Goal: Task Accomplishment & Management: Complete application form

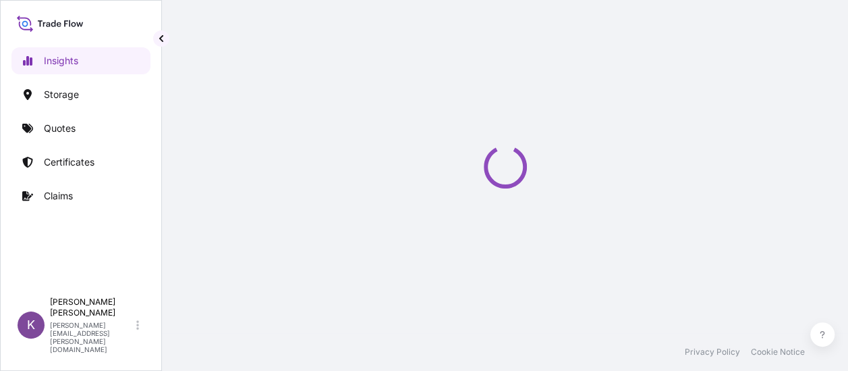
select select "2025"
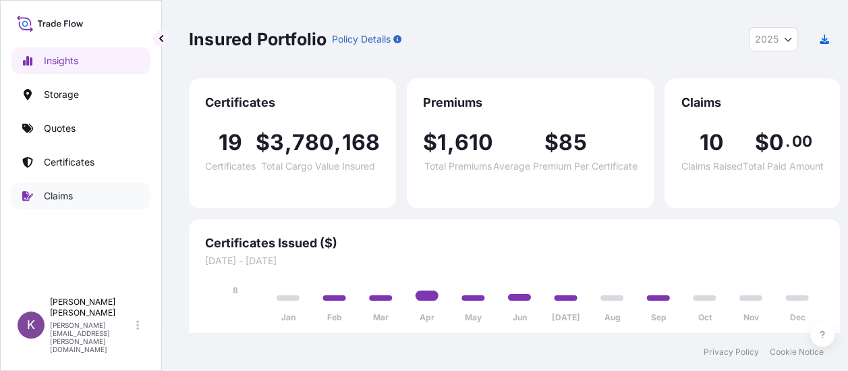
click at [61, 204] on link "Claims" at bounding box center [80, 195] width 139 height 27
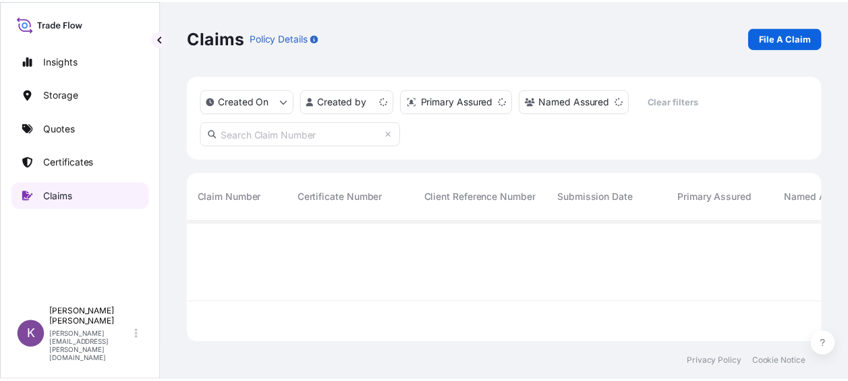
scroll to position [119, 632]
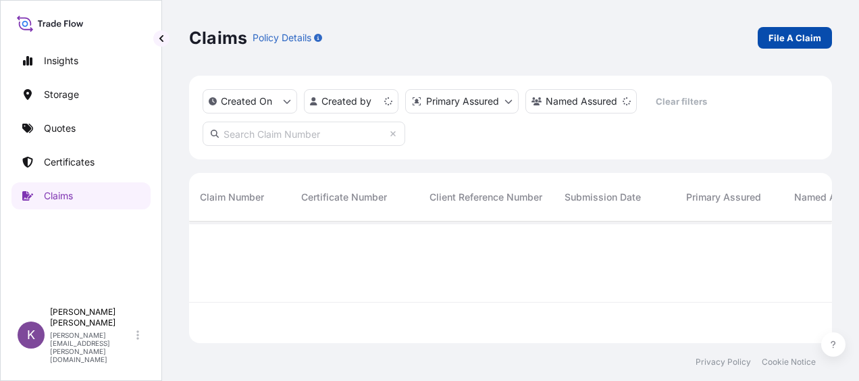
click at [794, 38] on p "File A Claim" at bounding box center [794, 38] width 53 height 14
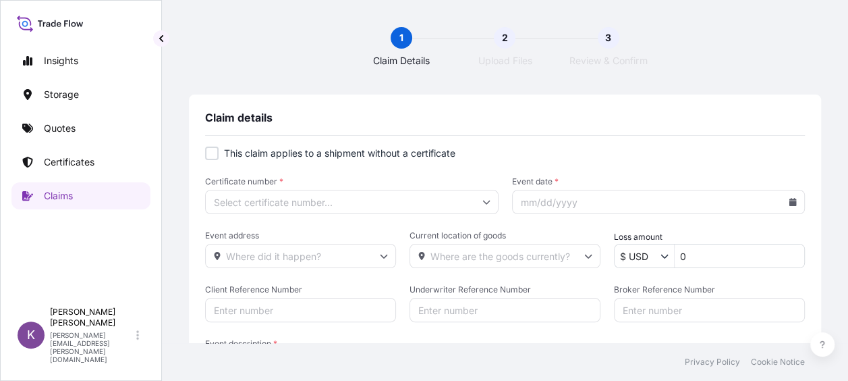
click at [212, 155] on div at bounding box center [212, 153] width 14 height 14
checkbox input "true"
click at [387, 203] on input "Primary Assured *" at bounding box center [352, 202] width 294 height 24
click at [376, 229] on div "[GEOGRAPHIC_DATA]" at bounding box center [349, 239] width 277 height 26
type input "[GEOGRAPHIC_DATA]"
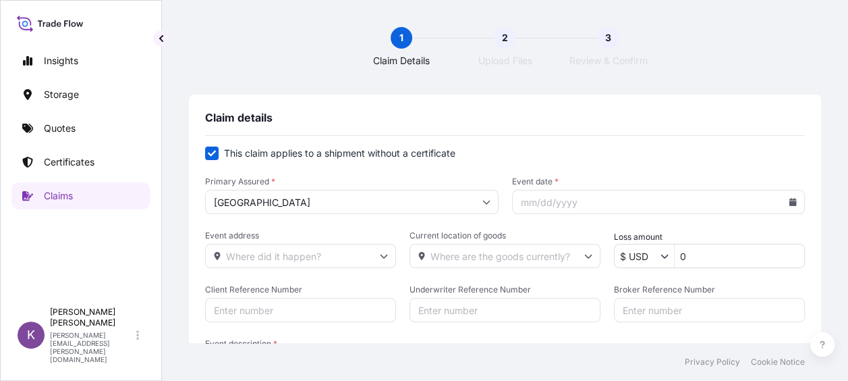
click at [790, 203] on icon at bounding box center [793, 202] width 7 height 8
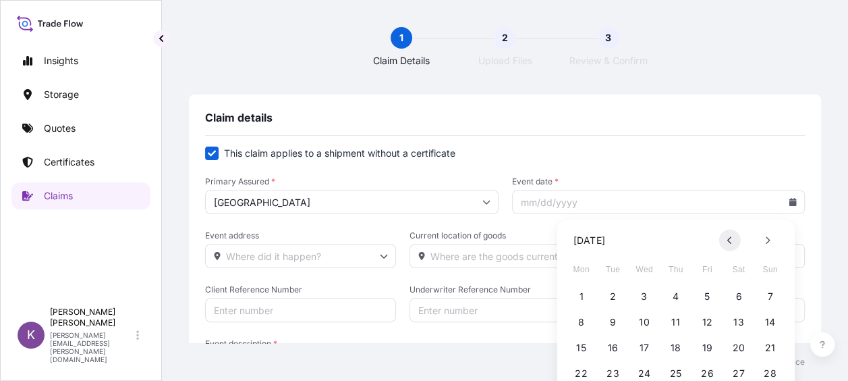
click at [730, 245] on button at bounding box center [731, 241] width 22 height 22
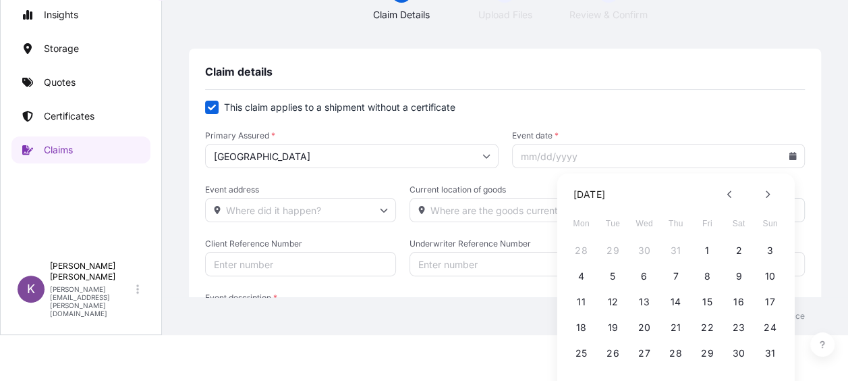
scroll to position [68, 0]
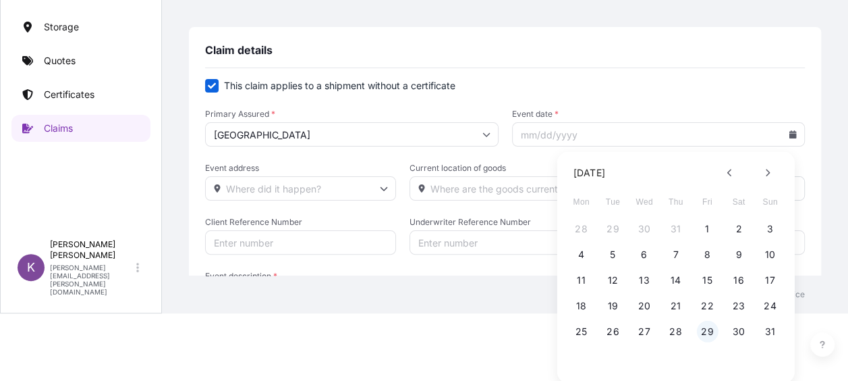
click at [711, 331] on button "29" at bounding box center [708, 332] width 22 height 22
type input "[DATE]"
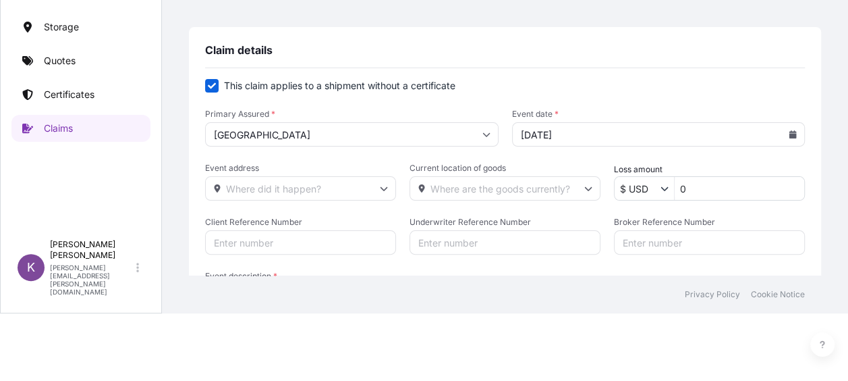
click at [717, 194] on input "0" at bounding box center [740, 188] width 130 height 24
type input "0"
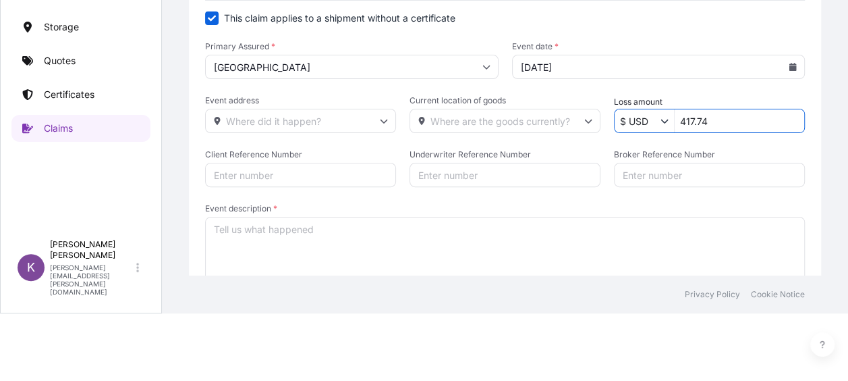
type input "417.74"
click at [298, 174] on input "Client Reference Number" at bounding box center [300, 175] width 191 height 24
paste input "58196"
type input "58196"
click at [624, 180] on input "Broker Reference Number" at bounding box center [709, 175] width 191 height 24
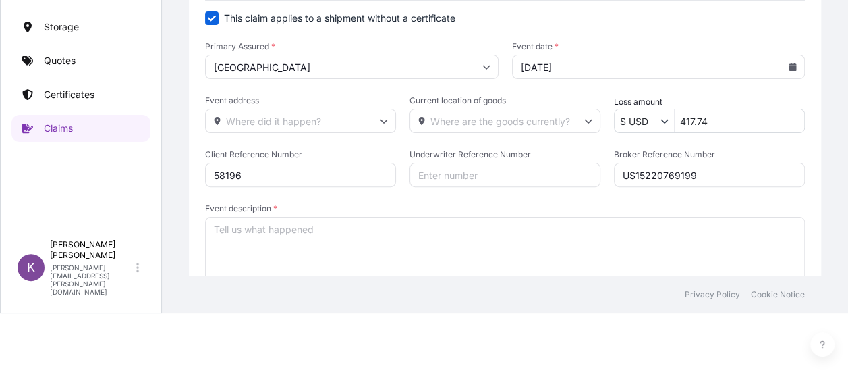
type input "US15220769199"
click at [389, 255] on textarea "Event description *" at bounding box center [505, 251] width 600 height 68
paste textarea "customer has requested a credit of US$417.74 due to higher inland freight costs…"
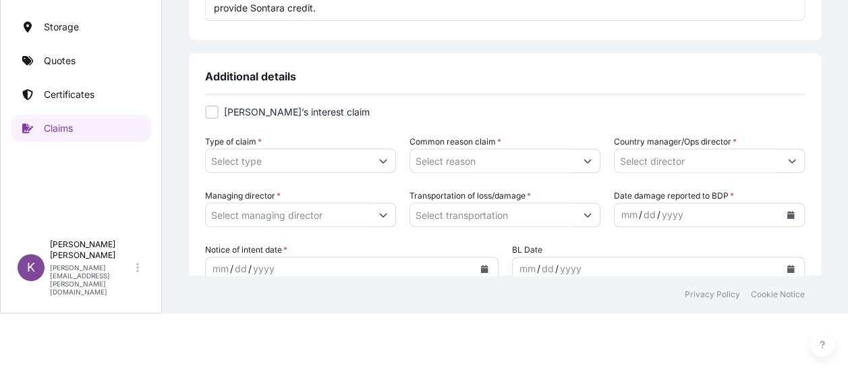
scroll to position [338, 0]
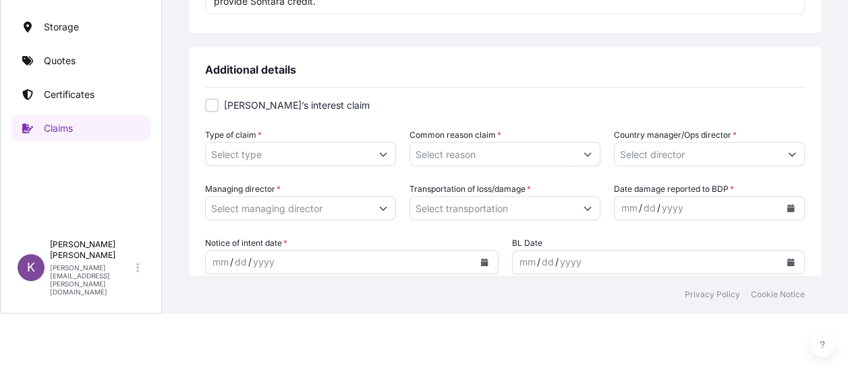
type textarea "customer has requested a credit of US$417.74 due to higher inland freight costs…"
click at [213, 102] on div at bounding box center [212, 106] width 14 height 14
checkbox input "true"
click at [259, 151] on input "Type of claim *" at bounding box center [288, 154] width 165 height 24
click at [381, 155] on icon "Show suggestions" at bounding box center [383, 155] width 7 height 4
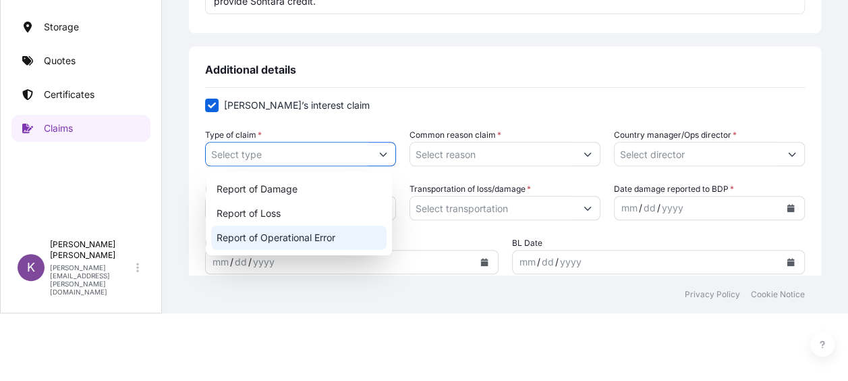
click at [322, 236] on div "Report of Operational Error" at bounding box center [299, 237] width 176 height 24
type input "Report of Operational Error"
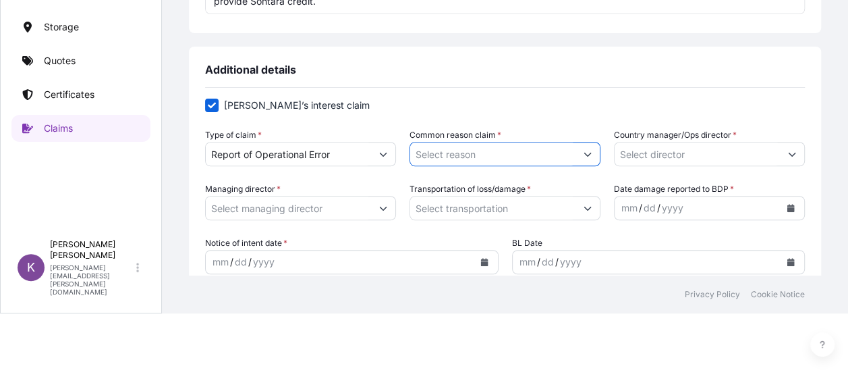
click at [562, 146] on input "Common reason claim *" at bounding box center [492, 154] width 165 height 24
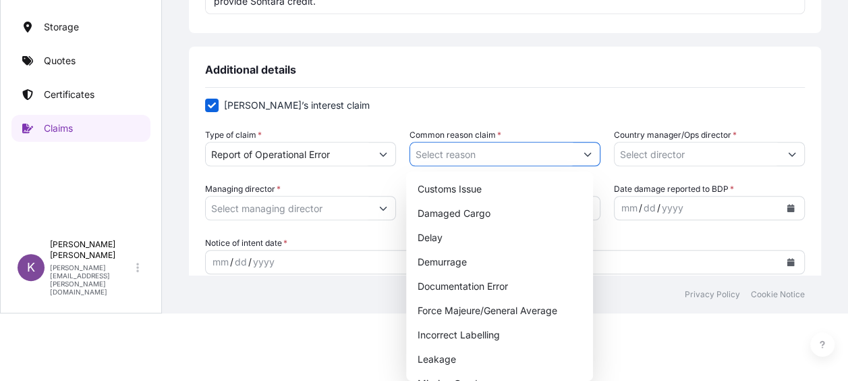
click at [585, 153] on button "Show suggestions" at bounding box center [588, 154] width 24 height 24
click at [513, 292] on div "Documentation Error" at bounding box center [500, 286] width 176 height 24
type input "Documentation Error"
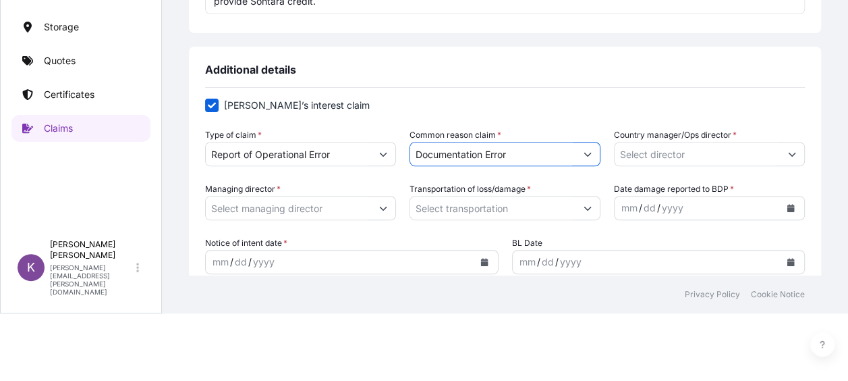
click at [780, 159] on button "Show suggestions" at bounding box center [792, 154] width 24 height 24
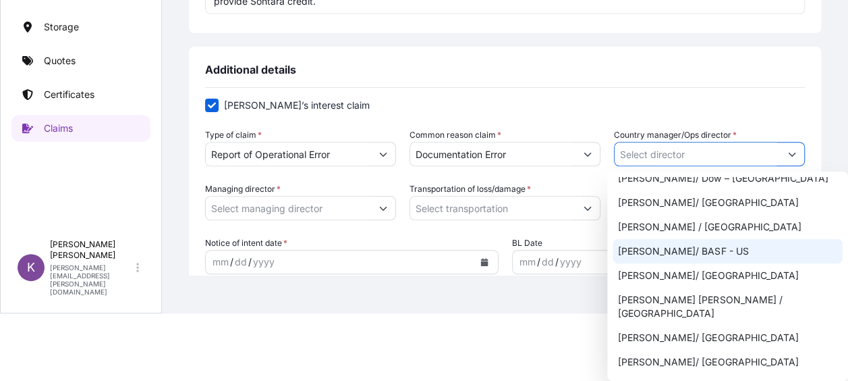
scroll to position [729, 0]
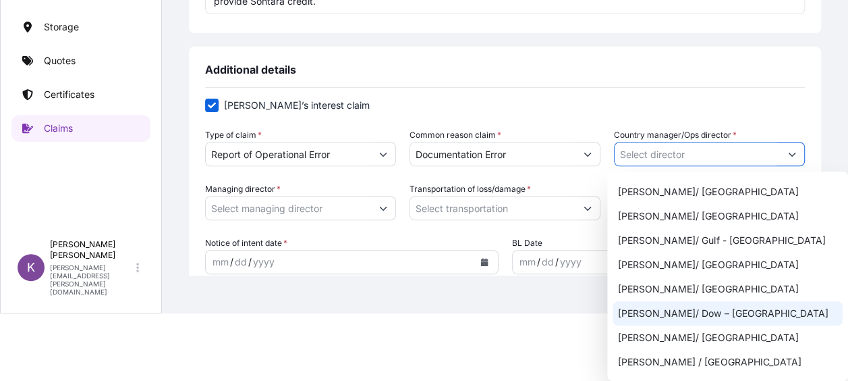
click at [719, 301] on div "[PERSON_NAME]/ Dow – [GEOGRAPHIC_DATA]" at bounding box center [728, 313] width 230 height 24
type input "[PERSON_NAME]/ Dow – [GEOGRAPHIC_DATA]"
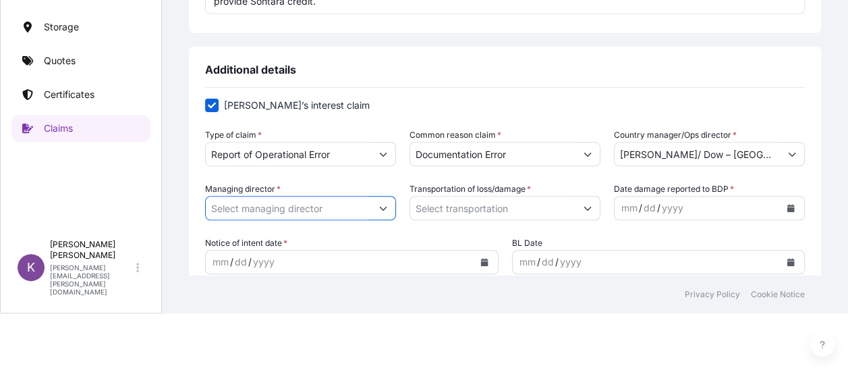
click at [352, 214] on input "Managing director *" at bounding box center [288, 208] width 165 height 24
click at [382, 215] on button "Show suggestions" at bounding box center [383, 208] width 24 height 24
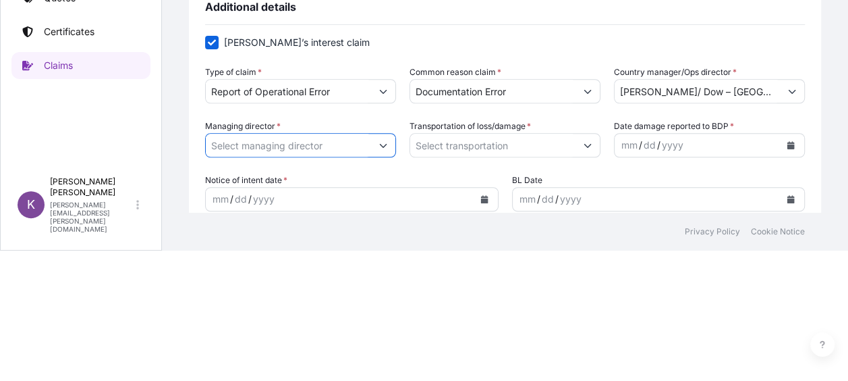
click at [373, 144] on button "Show suggestions" at bounding box center [383, 145] width 24 height 24
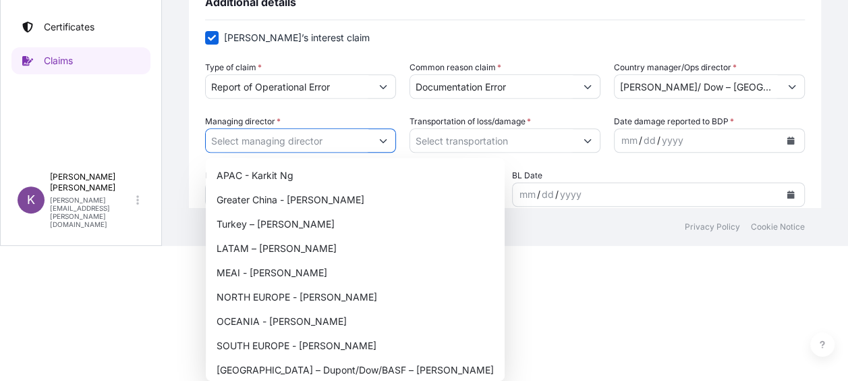
click at [382, 144] on icon "Show suggestions" at bounding box center [383, 140] width 8 height 8
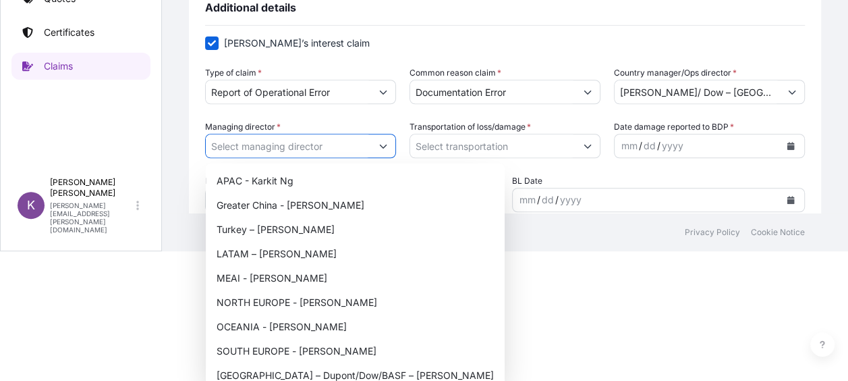
click at [382, 153] on form "[PERSON_NAME]’s interest claim Type of claim * Report of Operational Error Comm…" at bounding box center [505, 151] width 600 height 230
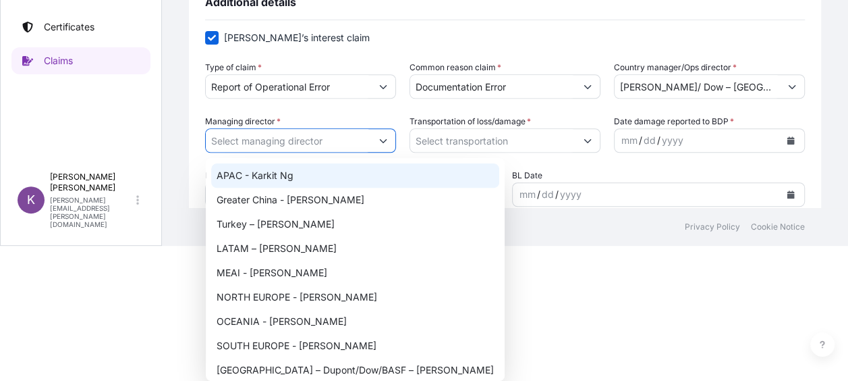
click at [389, 139] on button "Show suggestions" at bounding box center [383, 140] width 24 height 24
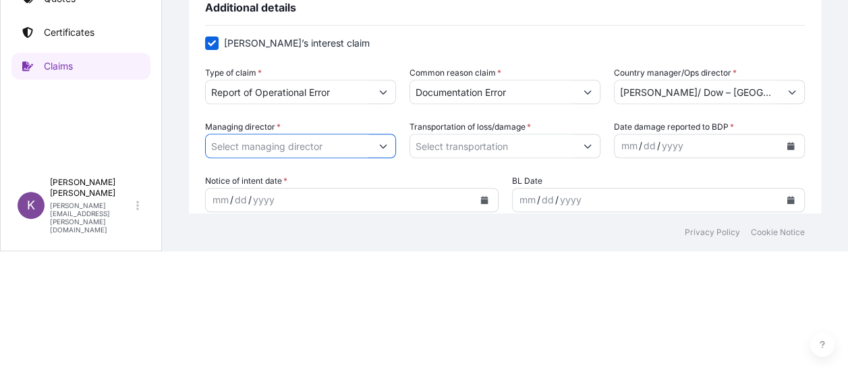
click at [389, 139] on button "Show suggestions" at bounding box center [383, 146] width 24 height 24
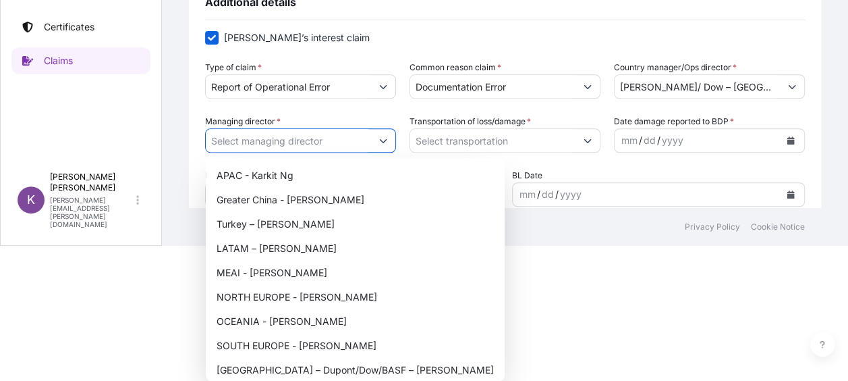
scroll to position [130, 0]
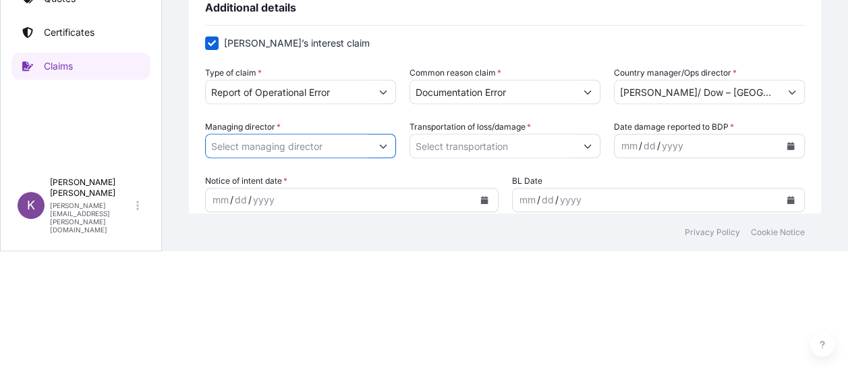
type input "o"
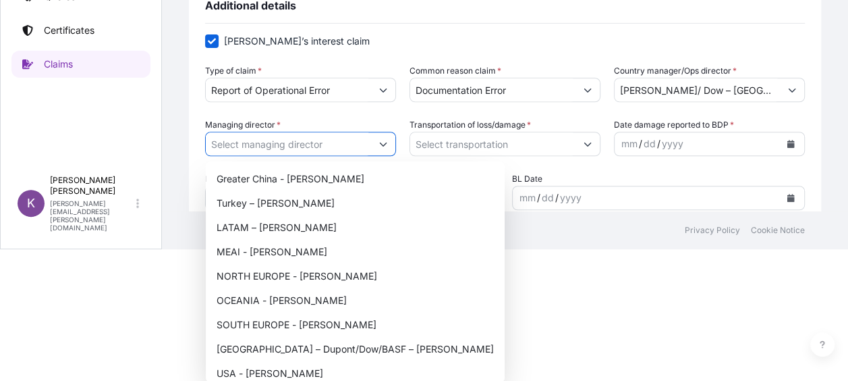
type input "r"
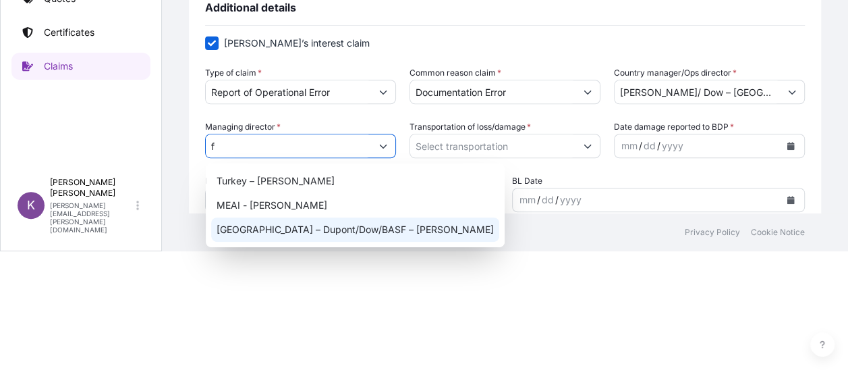
click at [303, 225] on div "[GEOGRAPHIC_DATA] – Dupont/Dow/BASF – [PERSON_NAME]" at bounding box center [355, 229] width 288 height 24
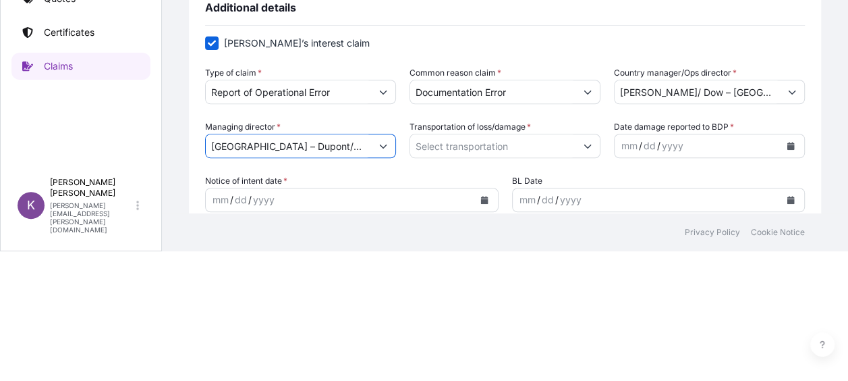
type input "[GEOGRAPHIC_DATA] – Dupont/Dow/BASF – [PERSON_NAME]"
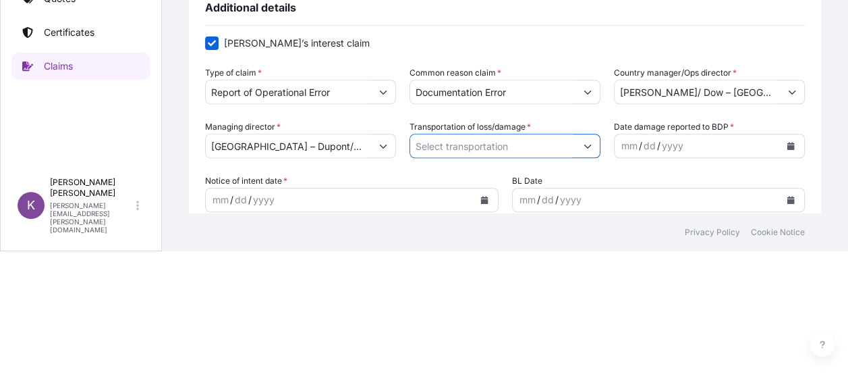
click at [462, 143] on input "Transportation of loss/damage *" at bounding box center [492, 146] width 165 height 24
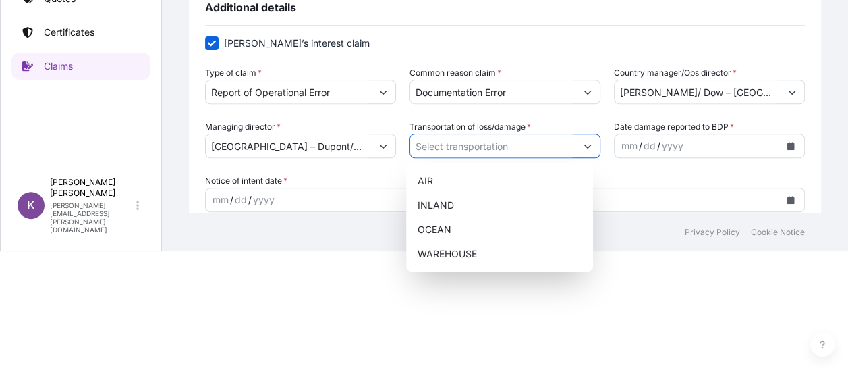
click at [585, 146] on button "Show suggestions" at bounding box center [588, 146] width 24 height 24
click at [498, 227] on div "OCEAN" at bounding box center [500, 229] width 176 height 24
type input "OCEAN"
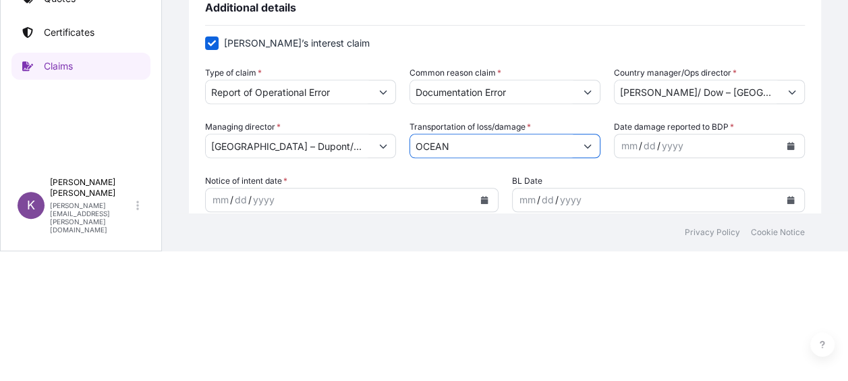
click at [787, 142] on icon "Calendar" at bounding box center [791, 146] width 8 height 8
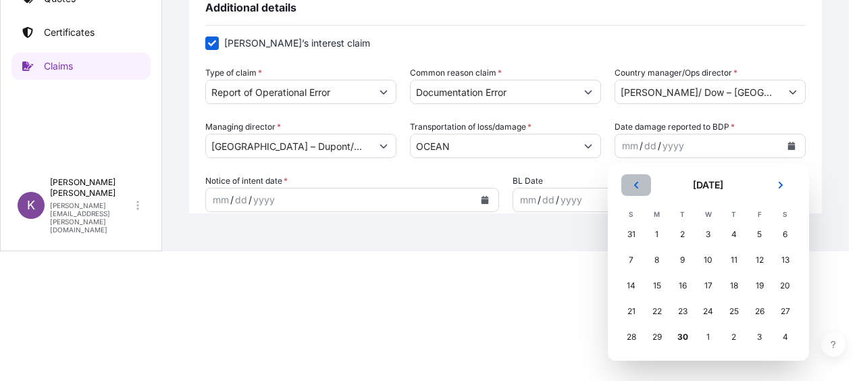
click at [641, 188] on button "Previous" at bounding box center [636, 185] width 30 height 22
click at [680, 226] on div "29" at bounding box center [682, 234] width 24 height 24
click at [680, 232] on div "29" at bounding box center [682, 234] width 24 height 24
click at [681, 230] on div "29" at bounding box center [682, 234] width 24 height 24
click at [756, 336] on div "29" at bounding box center [759, 337] width 24 height 24
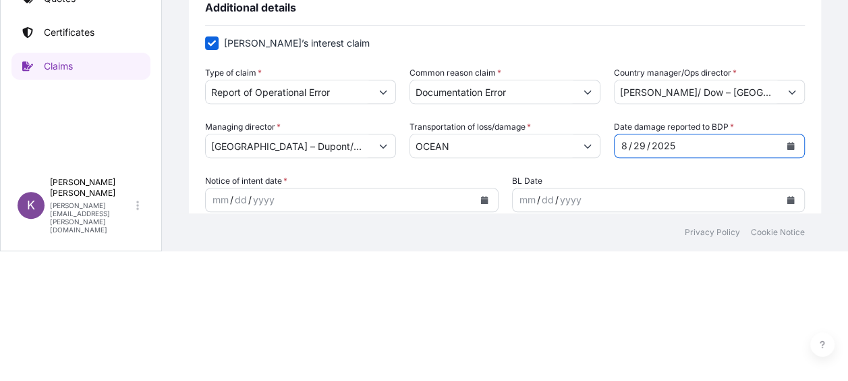
click at [482, 203] on icon "Calendar" at bounding box center [484, 200] width 7 height 8
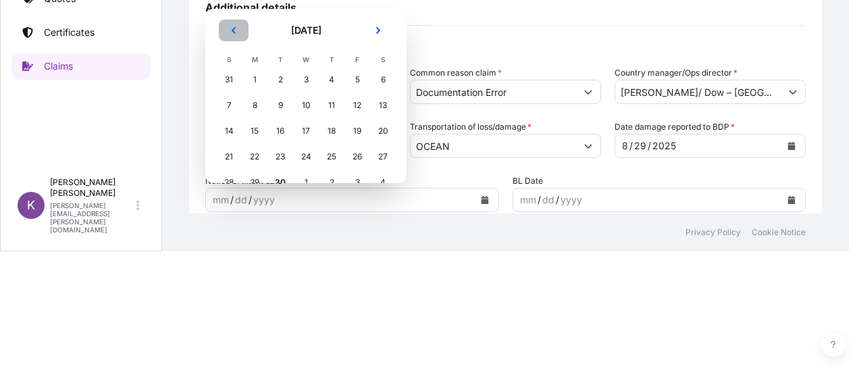
click at [230, 32] on icon "Previous" at bounding box center [234, 30] width 8 height 8
click at [367, 180] on div "29" at bounding box center [357, 182] width 24 height 24
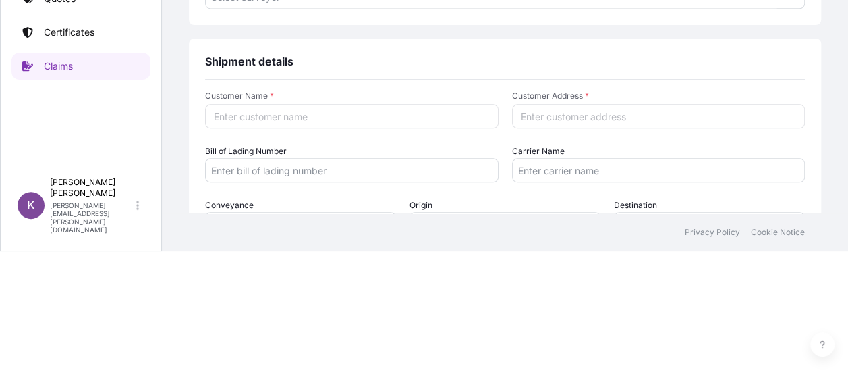
scroll to position [608, 0]
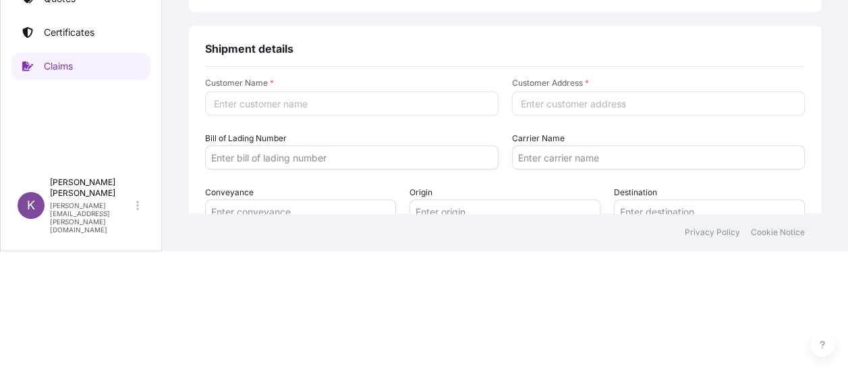
click at [459, 102] on input "Customer Name *" at bounding box center [352, 103] width 294 height 24
type input "Sontara"
click at [598, 101] on input "Customer Address *" at bounding box center [659, 103] width 294 height 24
paste input "[STREET_ADDRESS]"
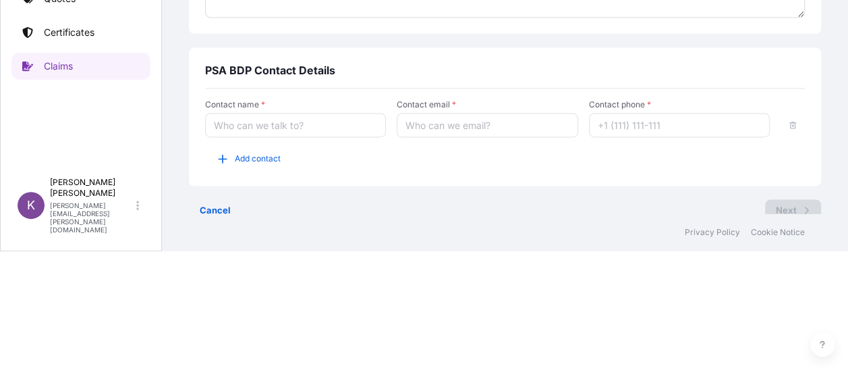
scroll to position [925, 0]
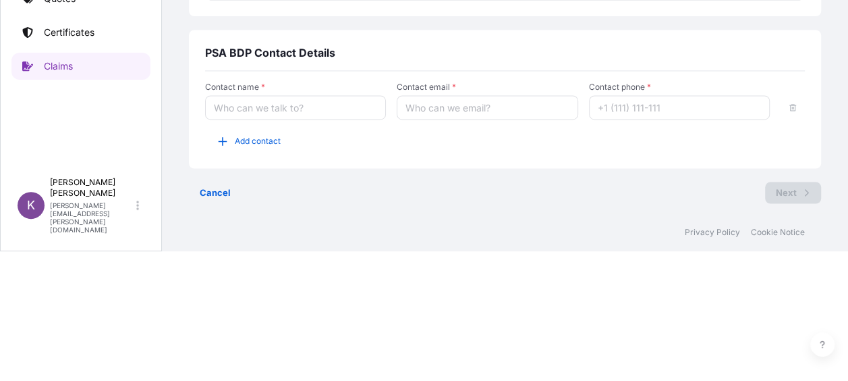
type input "[STREET_ADDRESS]"
click at [300, 119] on div "Contact name * Contact email * Contact phone * Add contact" at bounding box center [505, 117] width 600 height 70
click at [300, 116] on input "Contact name *" at bounding box center [295, 107] width 181 height 24
type input "[PERSON_NAME]"
type input "[PERSON_NAME][EMAIL_ADDRESS][PERSON_NAME][DOMAIN_NAME]"
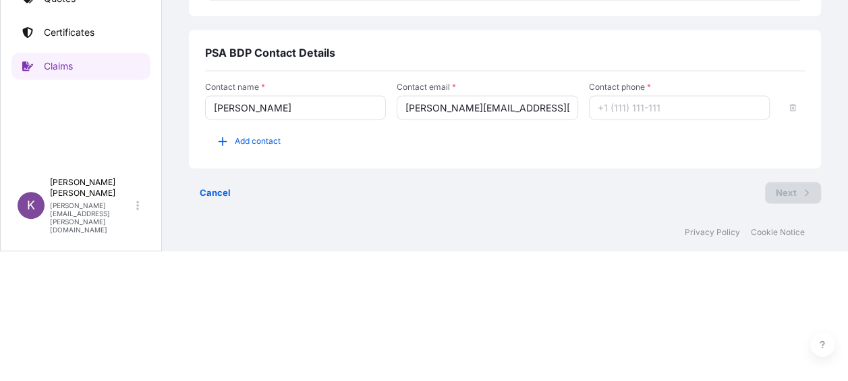
type input "2157766304"
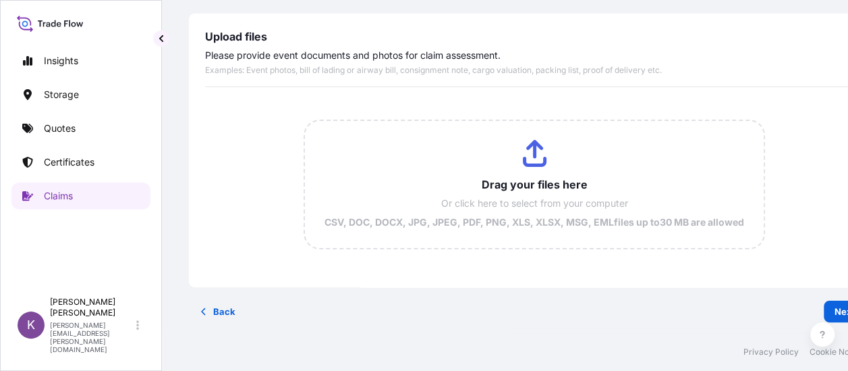
scroll to position [70, 0]
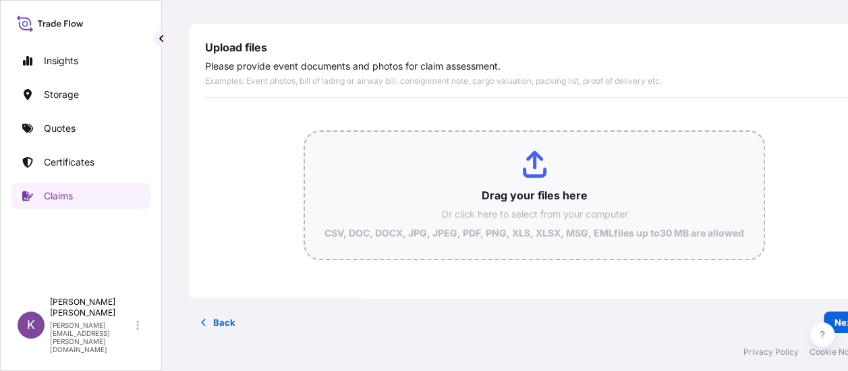
type input "C:\fakepath\DOCK (1).pdf"
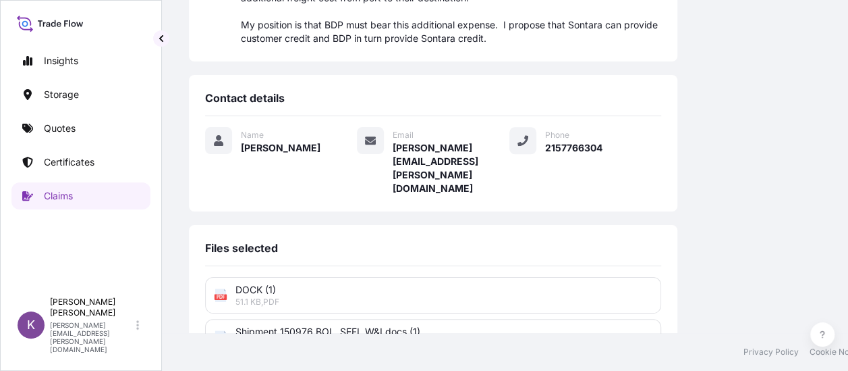
scroll to position [427, 0]
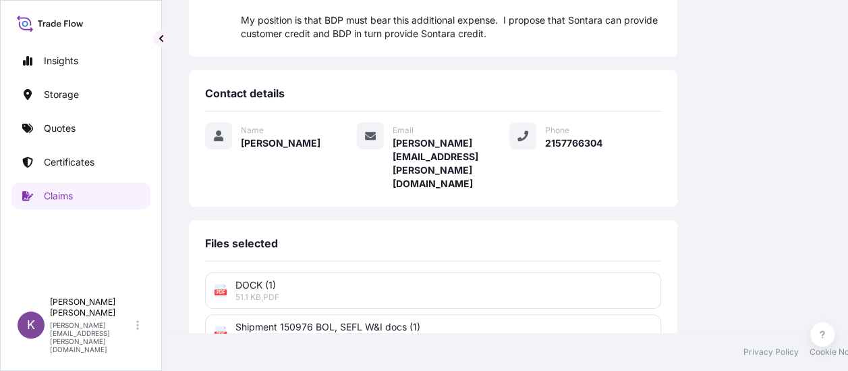
drag, startPoint x: 847, startPoint y: 167, endPoint x: 837, endPoint y: 109, distance: 58.3
click at [837, 108] on div "Loss Amount $ 417 . 74 Please ensure your claim report is accurate before click…" at bounding box center [785, 37] width 189 height 741
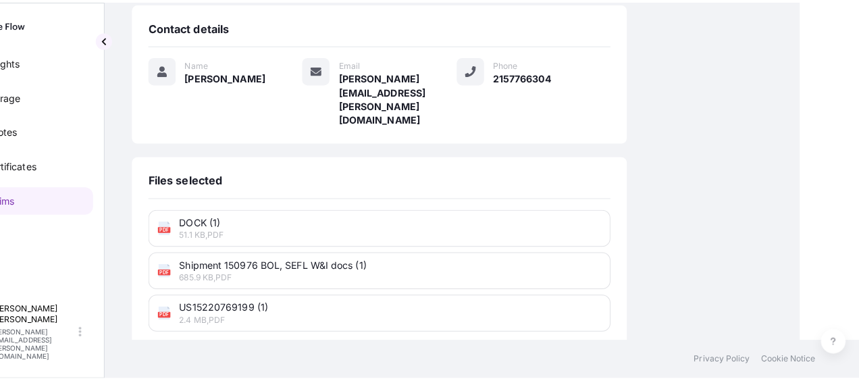
scroll to position [0, 59]
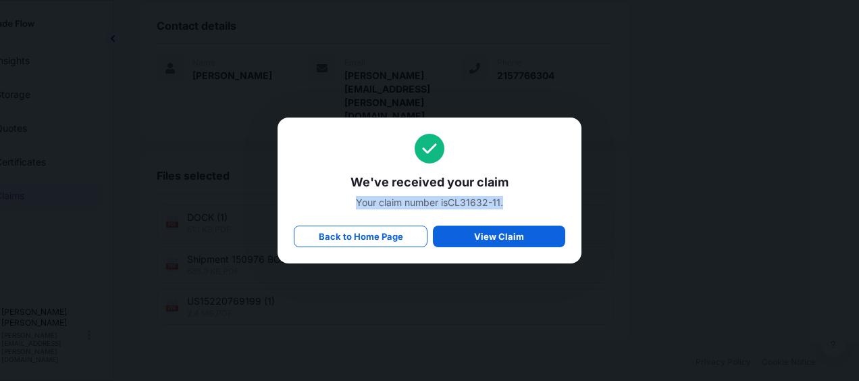
drag, startPoint x: 509, startPoint y: 204, endPoint x: 352, endPoint y: 201, distance: 156.6
click at [352, 201] on span "Your claim number is CL31632-11 ." at bounding box center [429, 203] width 271 height 14
copy span "Your claim number is CL31632-11 ."
